Goal: Task Accomplishment & Management: Manage account settings

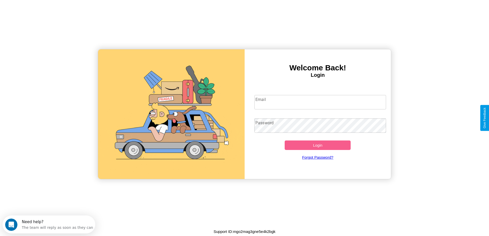
click at [320, 102] on input "Email" at bounding box center [320, 102] width 132 height 14
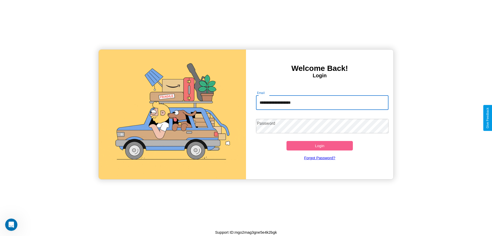
type input "**********"
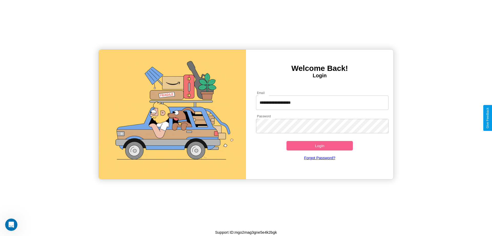
click at [320, 145] on button "Login" at bounding box center [320, 145] width 66 height 9
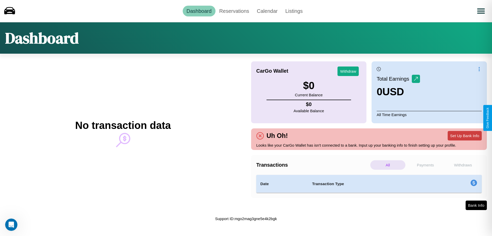
click at [465, 135] on button "Set Up Bank Info" at bounding box center [465, 135] width 34 height 9
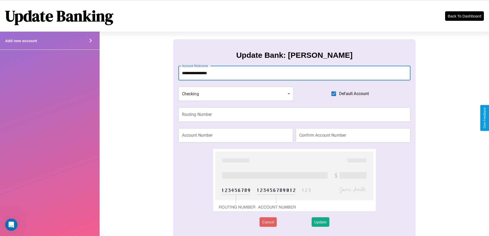
type input "**********"
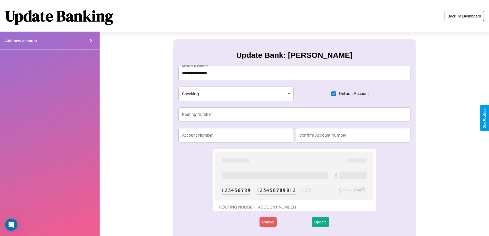
click at [464, 16] on button "Back To Dashboard" at bounding box center [463, 16] width 39 height 10
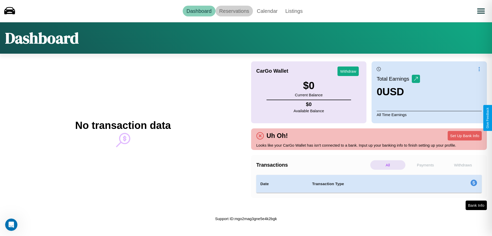
click at [234, 11] on link "Reservations" at bounding box center [235, 11] width 38 height 11
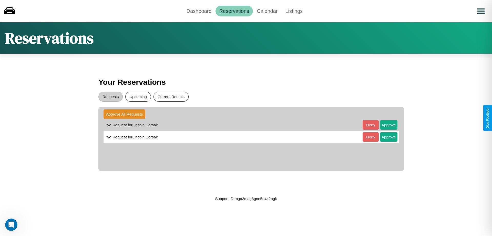
click at [171, 96] on button "Current Rentals" at bounding box center [171, 97] width 35 height 10
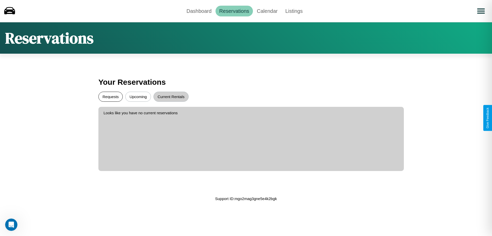
click at [111, 96] on button "Requests" at bounding box center [110, 97] width 24 height 10
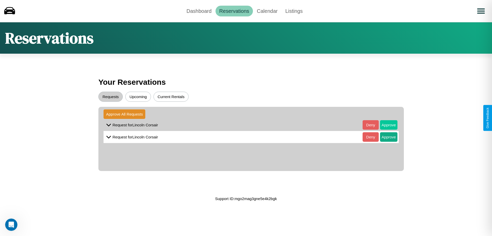
click at [385, 125] on button "Approve" at bounding box center [388, 124] width 17 height 9
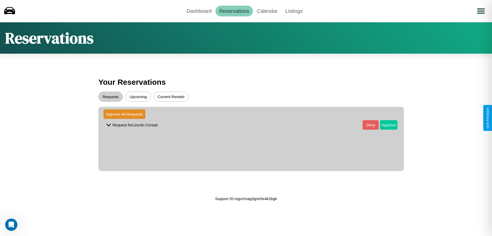
click at [385, 125] on button "Approve" at bounding box center [388, 124] width 17 height 9
